Goal: Navigation & Orientation: Find specific page/section

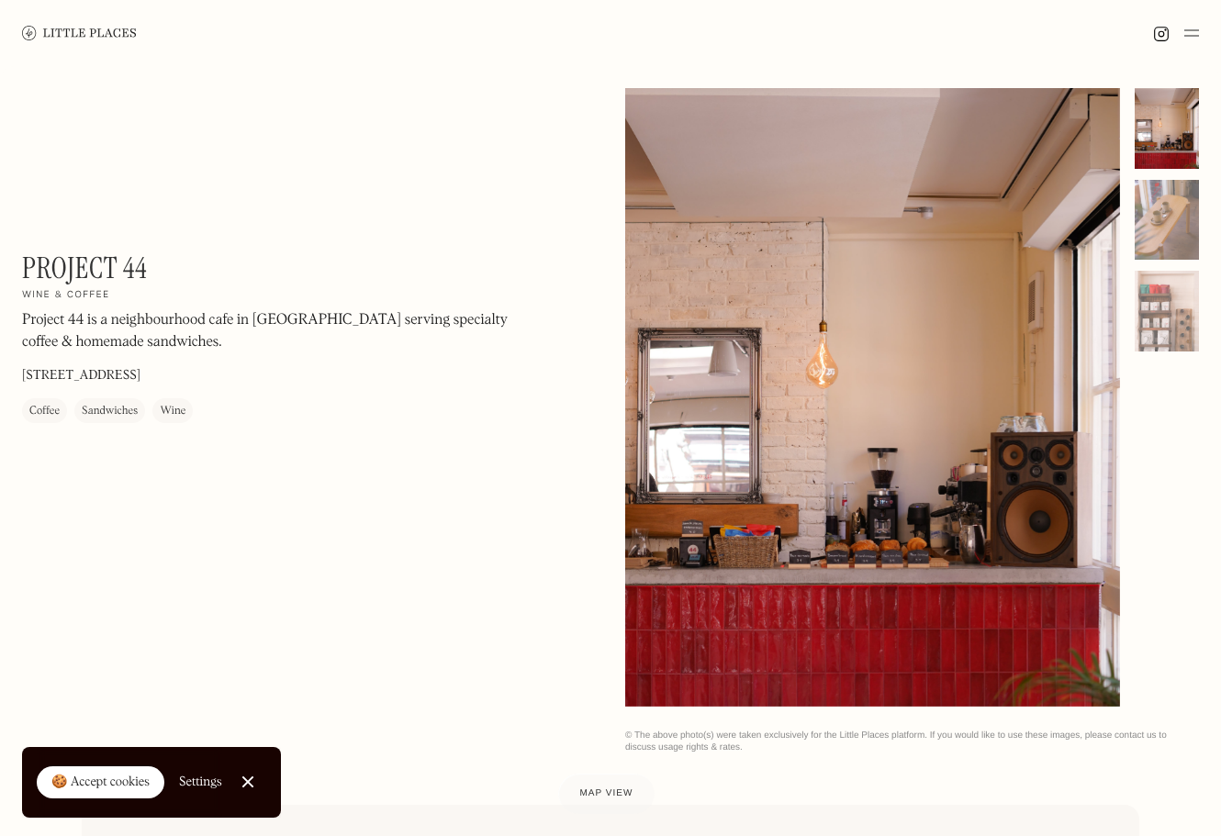
click at [83, 33] on img at bounding box center [79, 33] width 115 height 14
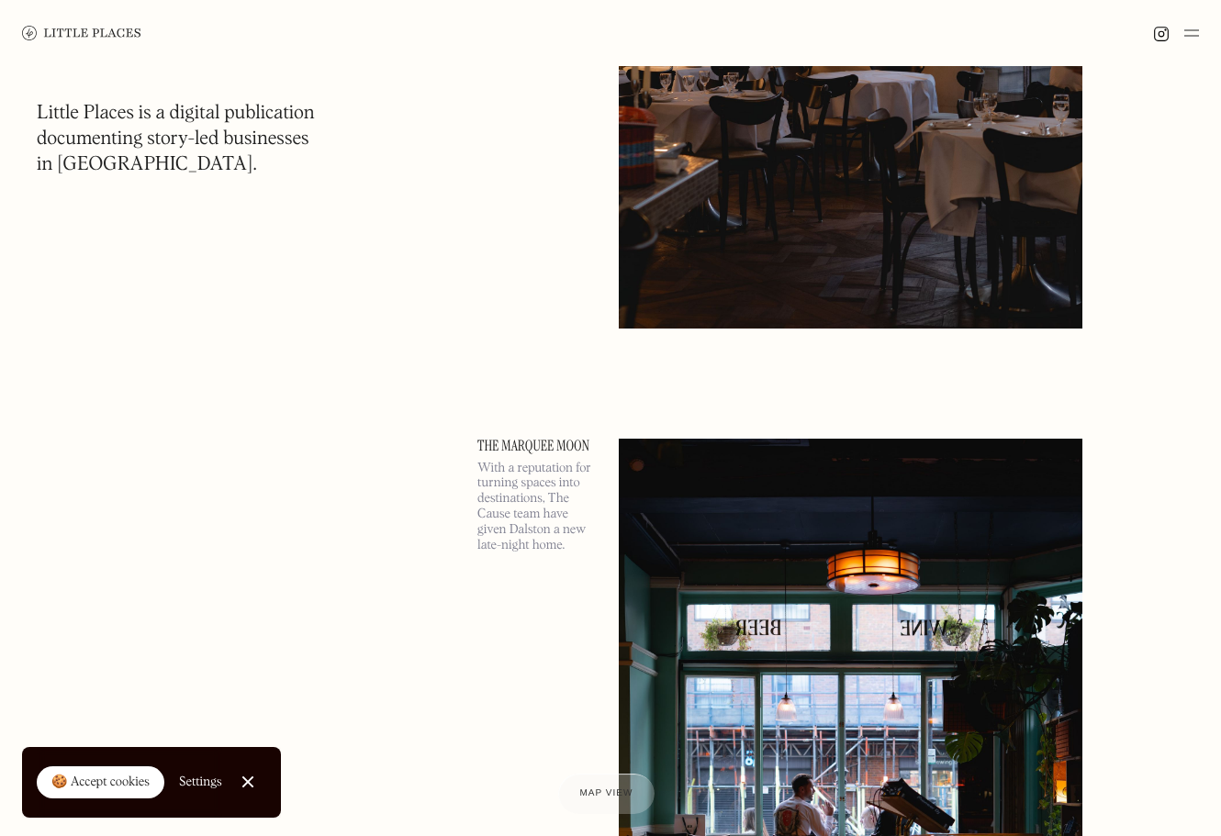
scroll to position [1348, 0]
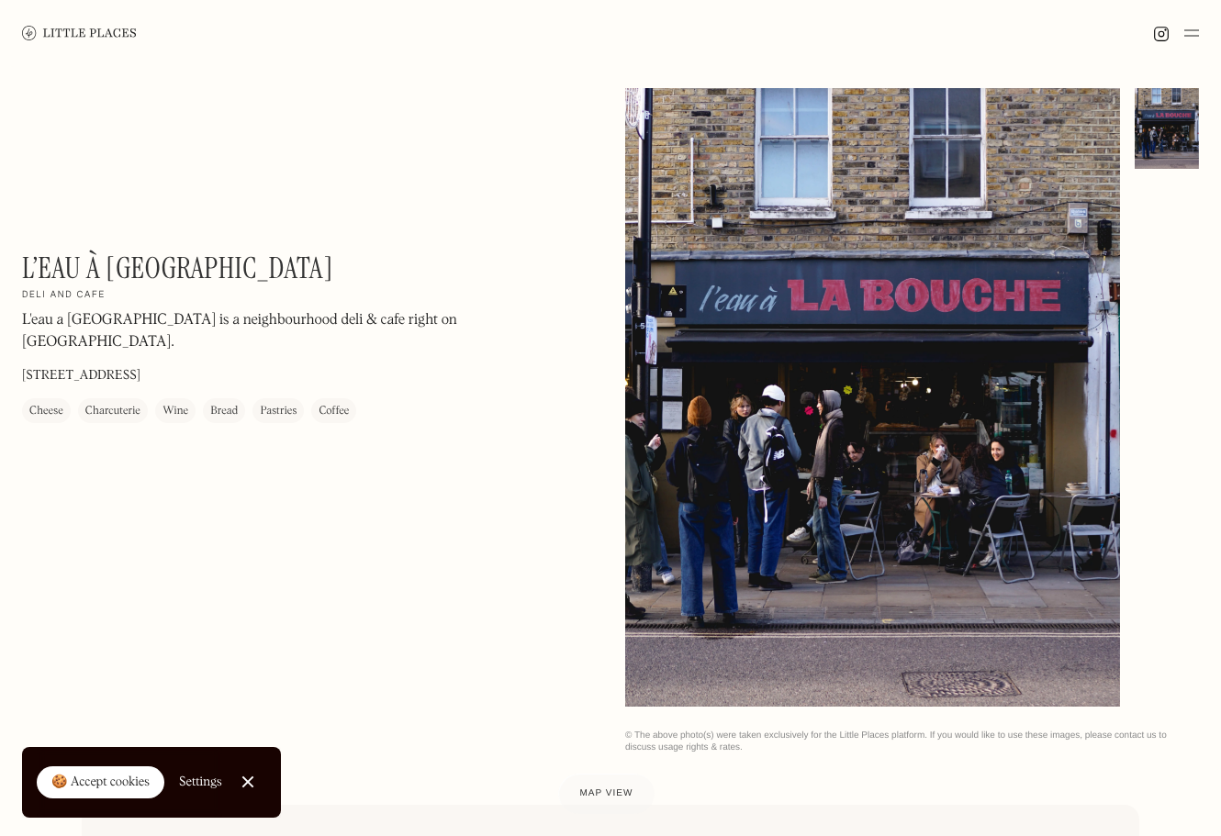
click at [87, 26] on img at bounding box center [79, 33] width 115 height 14
